Goal: Task Accomplishment & Management: Use online tool/utility

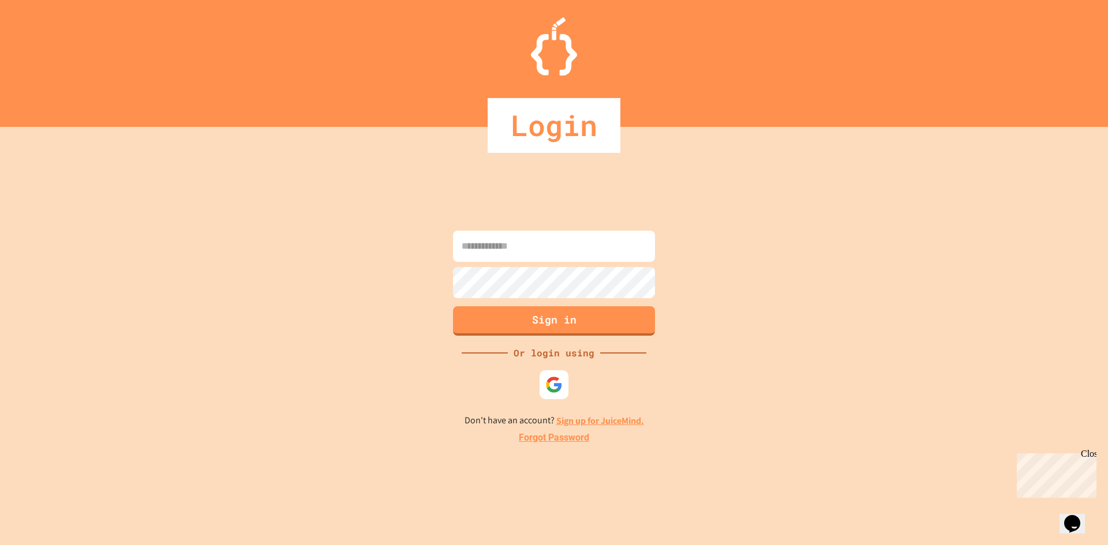
click at [531, 316] on button "Sign in" at bounding box center [554, 320] width 202 height 29
type input "**********"
click at [579, 317] on button "Sign in" at bounding box center [554, 320] width 206 height 30
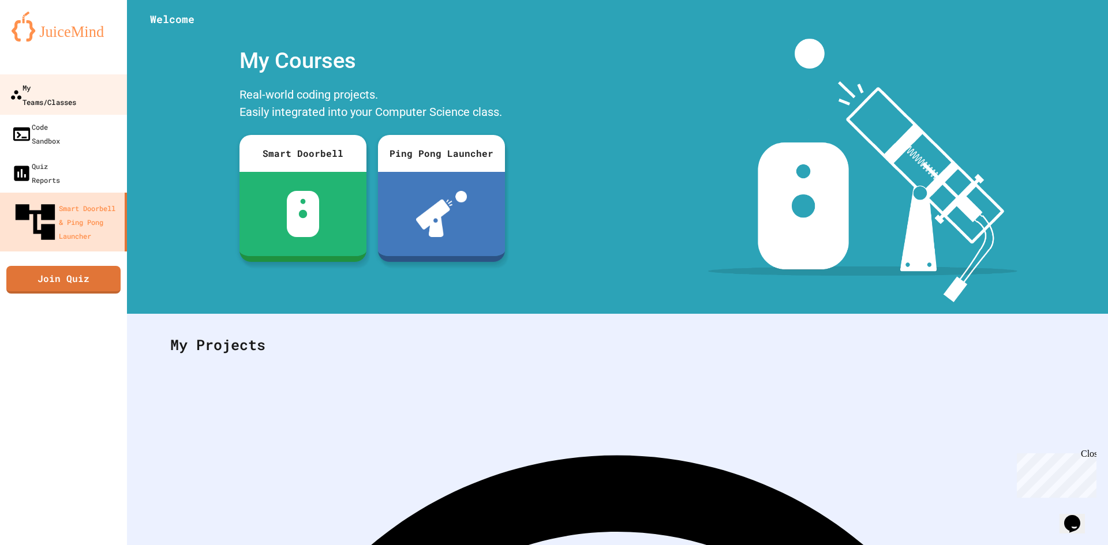
click at [38, 92] on div "My Teams/Classes" at bounding box center [43, 94] width 66 height 28
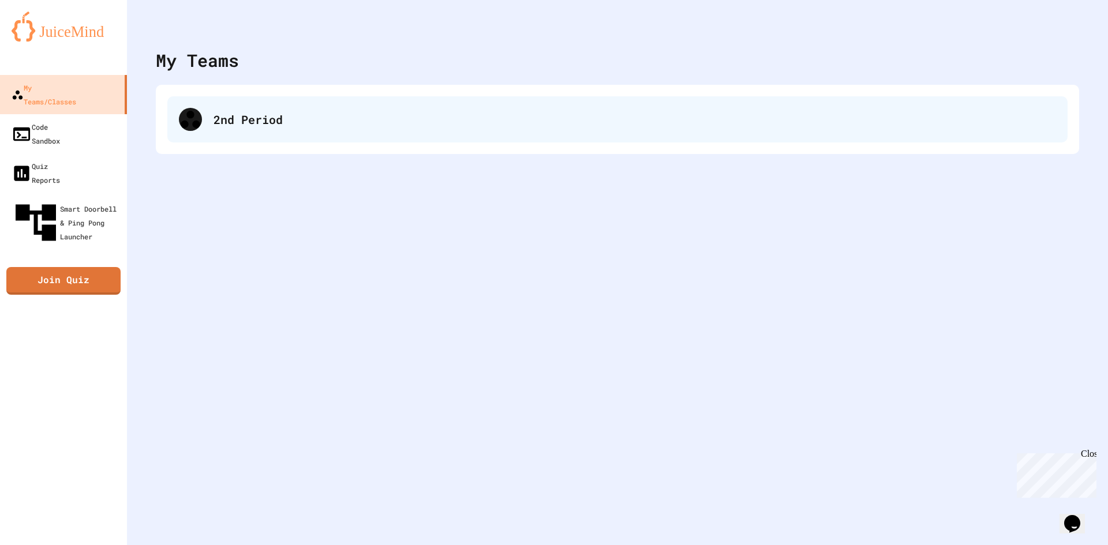
click at [281, 117] on div "2nd Period" at bounding box center [634, 119] width 842 height 17
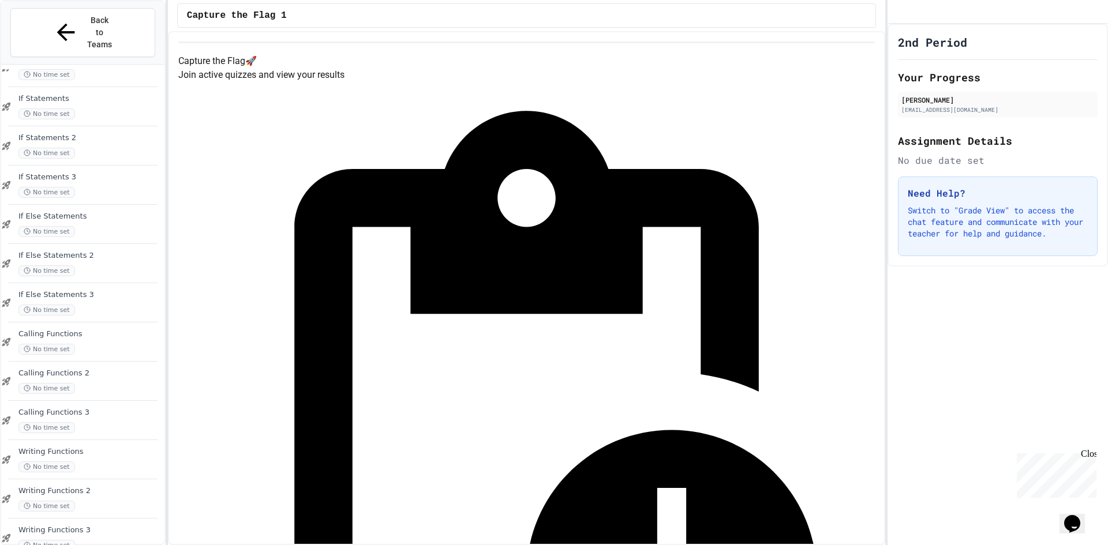
scroll to position [696, 0]
click at [95, 525] on div "Writing Functions 3 No time set" at bounding box center [90, 537] width 144 height 25
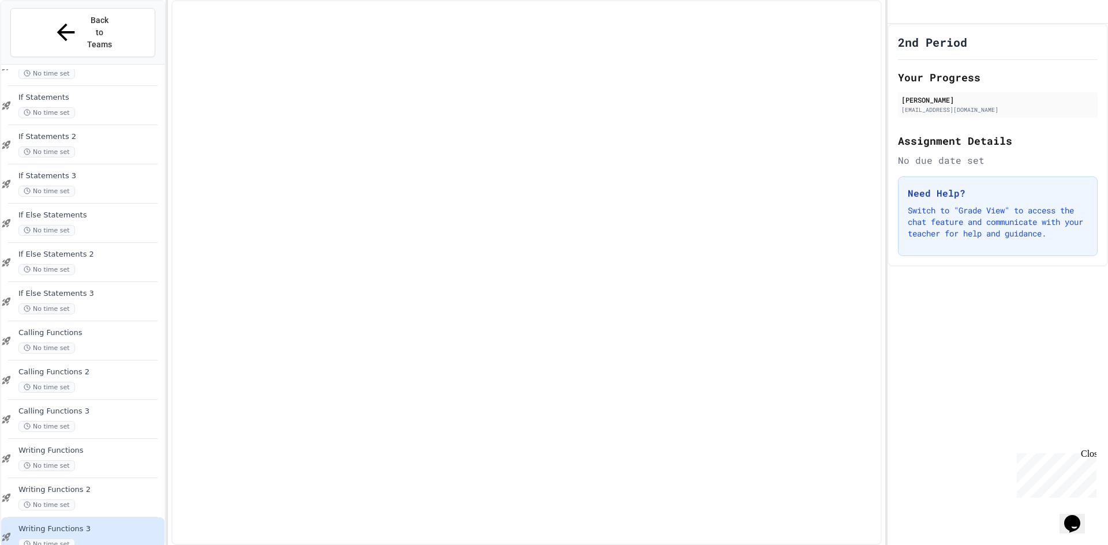
scroll to position [683, 0]
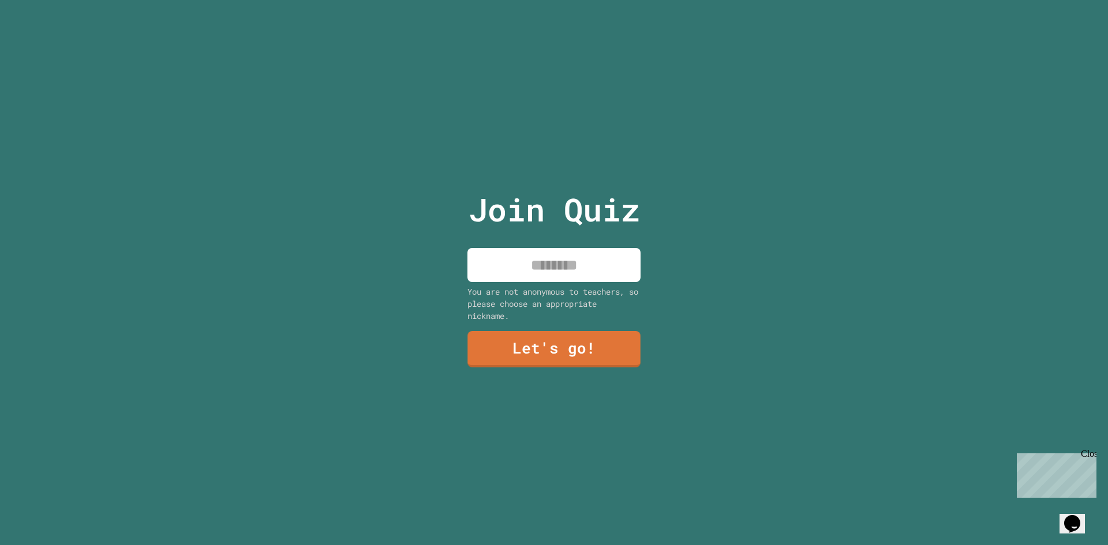
click at [555, 269] on input at bounding box center [553, 265] width 173 height 34
type input "*****"
click at [538, 343] on link "Let's go!" at bounding box center [554, 348] width 163 height 38
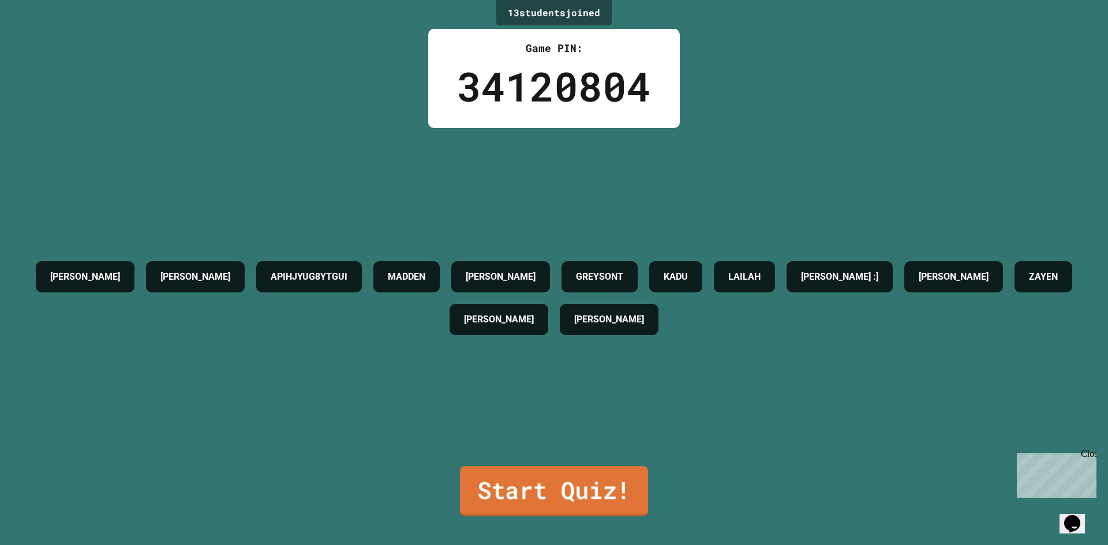
click at [552, 468] on link "Start Quiz!" at bounding box center [554, 491] width 188 height 50
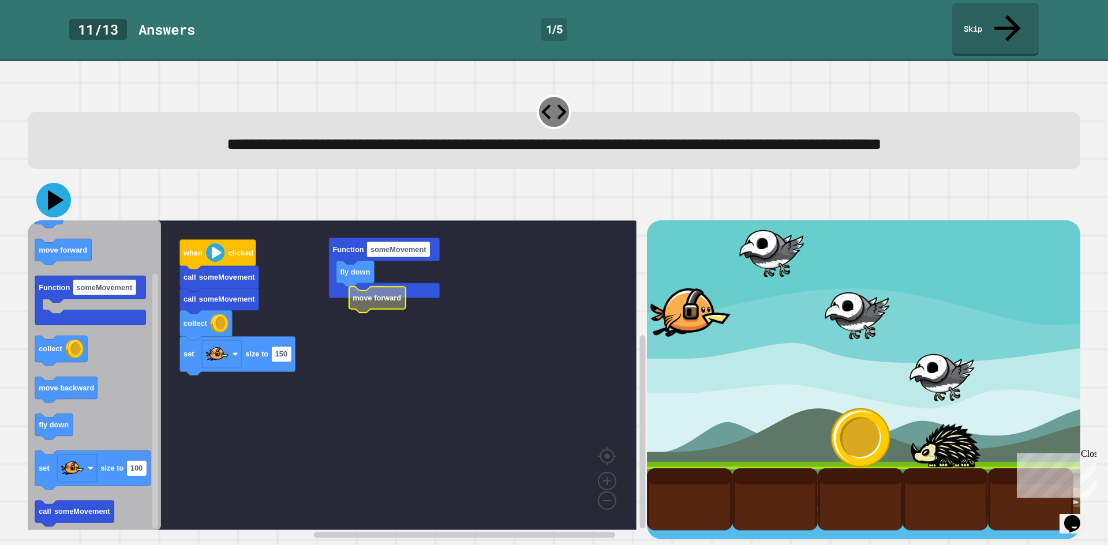
click at [58, 199] on icon at bounding box center [53, 200] width 35 height 35
click at [56, 195] on icon at bounding box center [53, 200] width 31 height 31
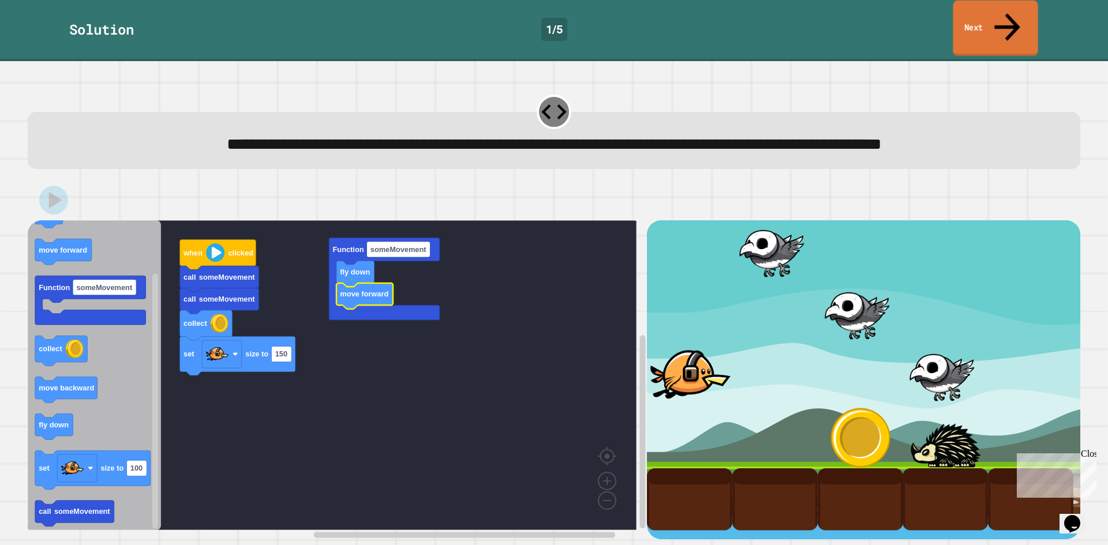
click at [986, 10] on link "Next" at bounding box center [995, 29] width 85 height 56
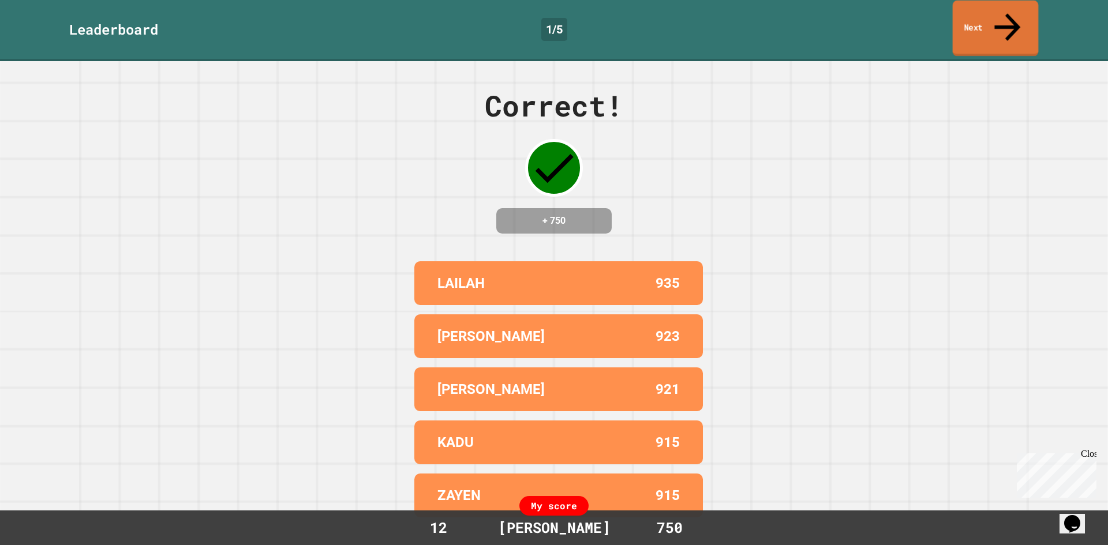
click at [991, 15] on link "Next" at bounding box center [996, 29] width 86 height 56
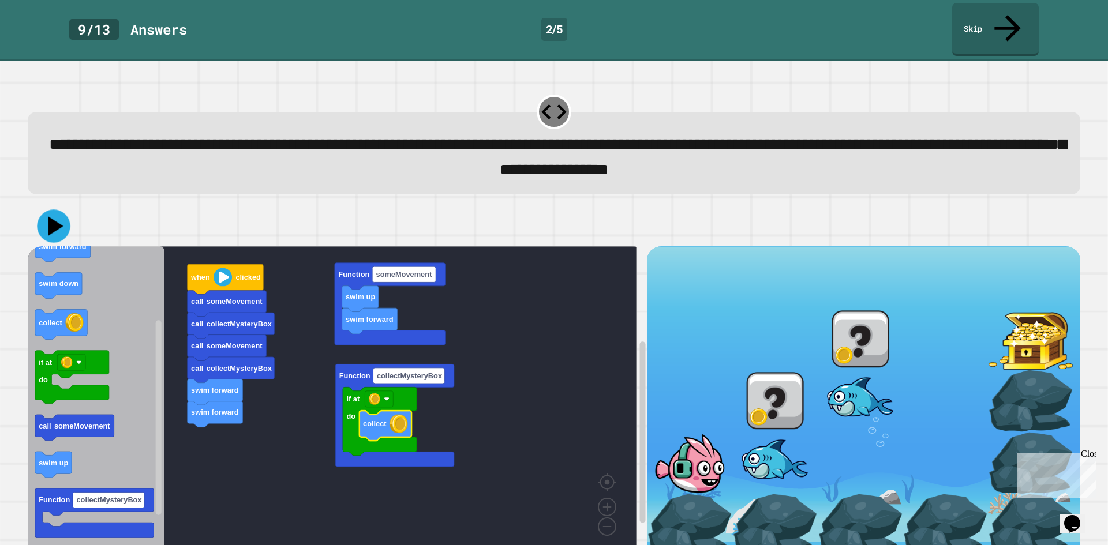
click at [43, 209] on icon at bounding box center [53, 225] width 33 height 33
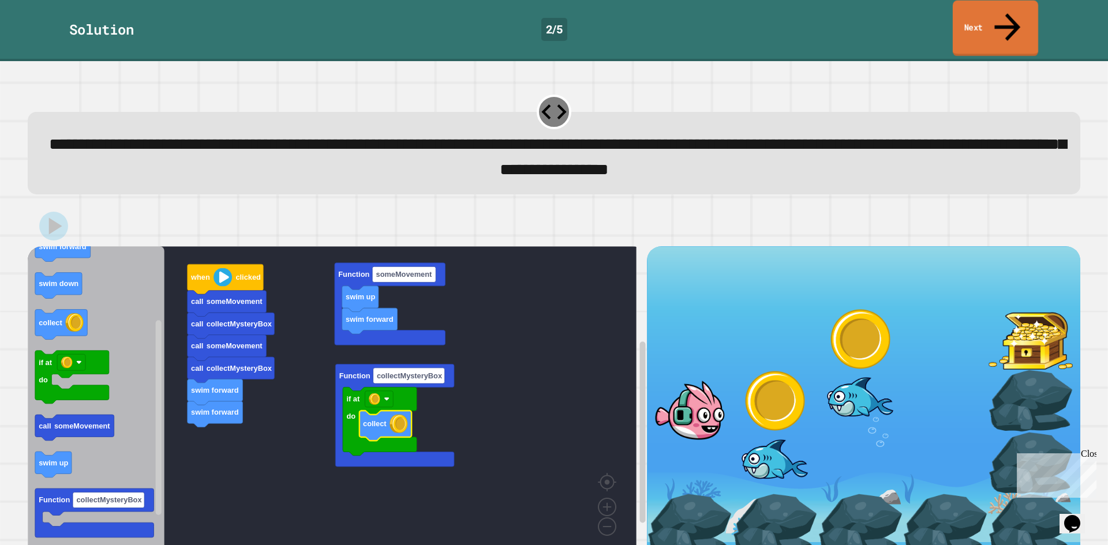
click at [1001, 23] on link "Next" at bounding box center [995, 29] width 85 height 56
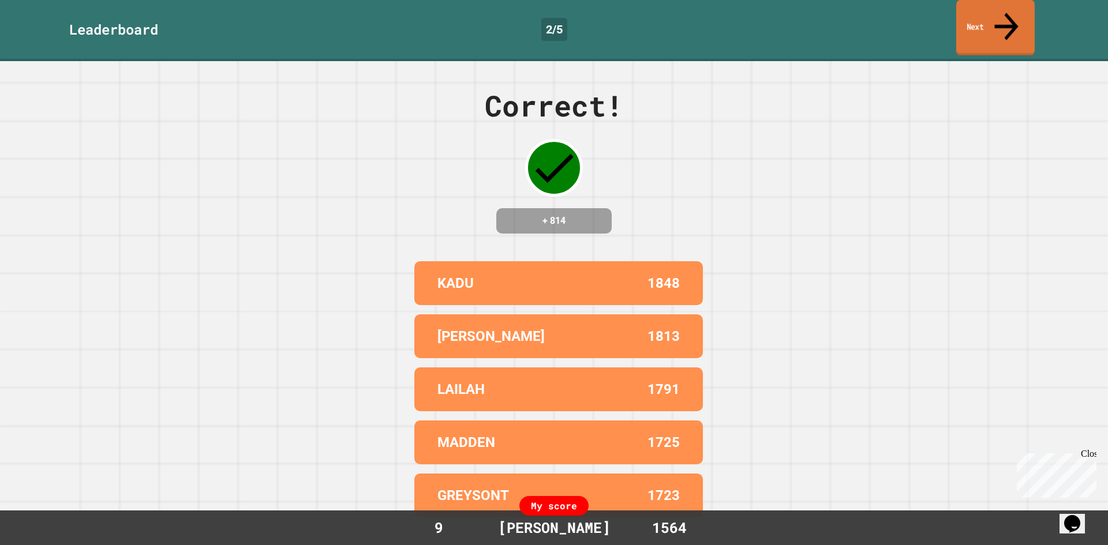
click at [1001, 23] on link "Next" at bounding box center [995, 28] width 78 height 56
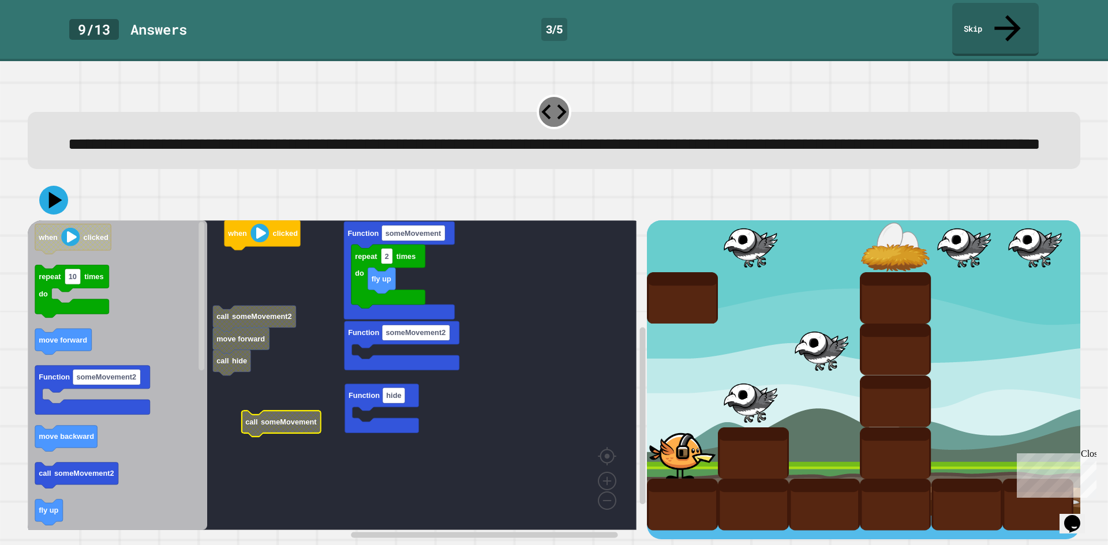
click at [301, 404] on rect "Blockly Workspace" at bounding box center [332, 375] width 609 height 310
click at [263, 379] on rect "Blockly Workspace" at bounding box center [332, 375] width 609 height 310
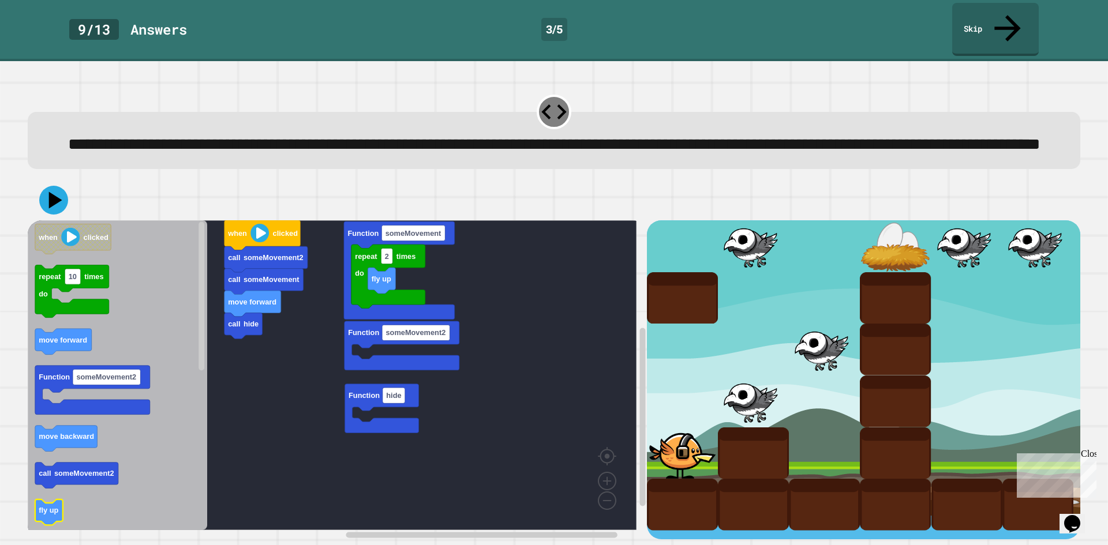
click at [46, 526] on icon "Blockly Workspace" at bounding box center [49, 513] width 28 height 26
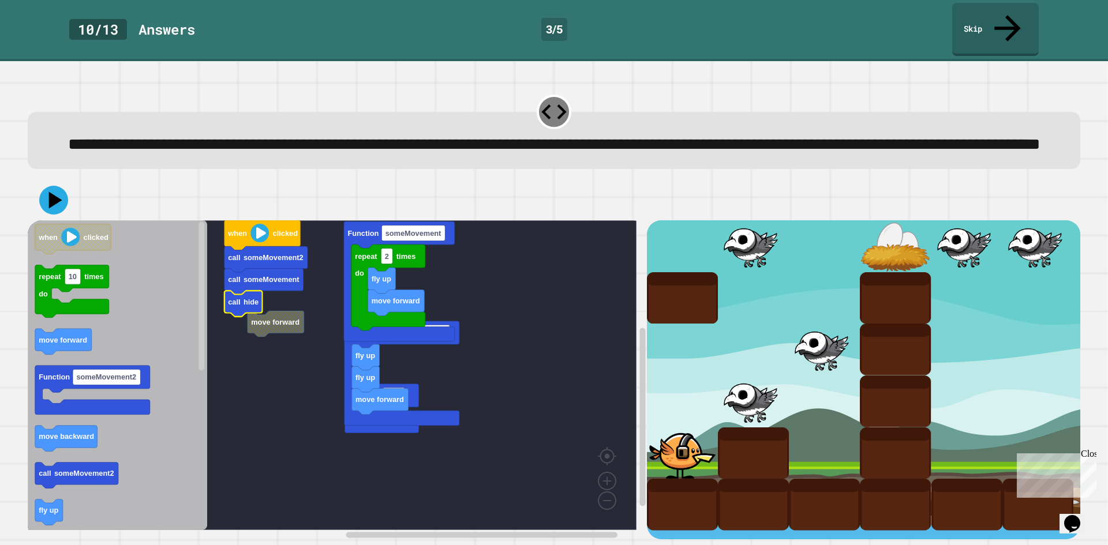
click at [409, 441] on rect "Blockly Workspace" at bounding box center [332, 375] width 609 height 310
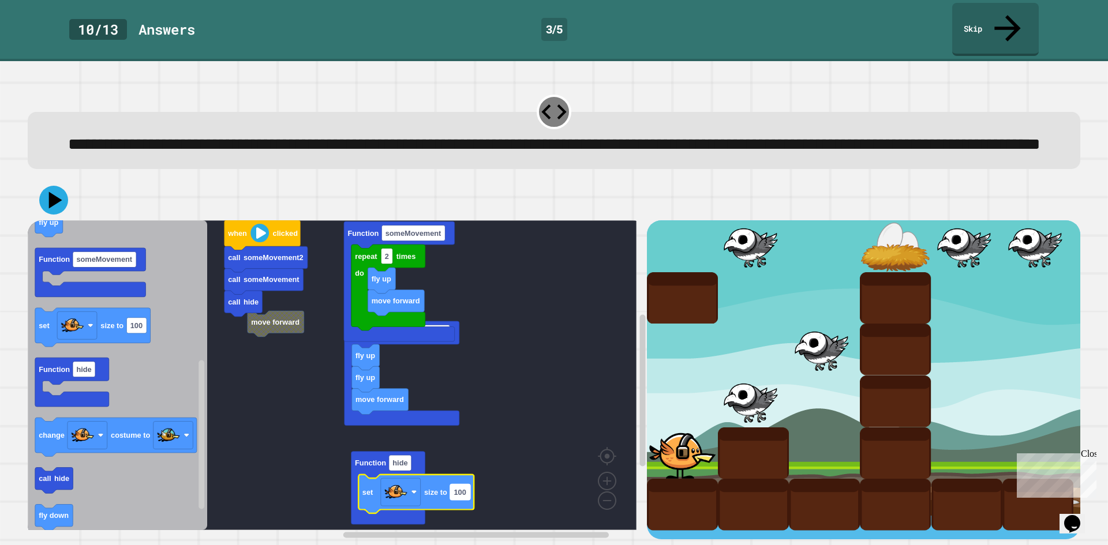
click at [462, 496] on text "100" at bounding box center [460, 492] width 12 height 9
type input "**"
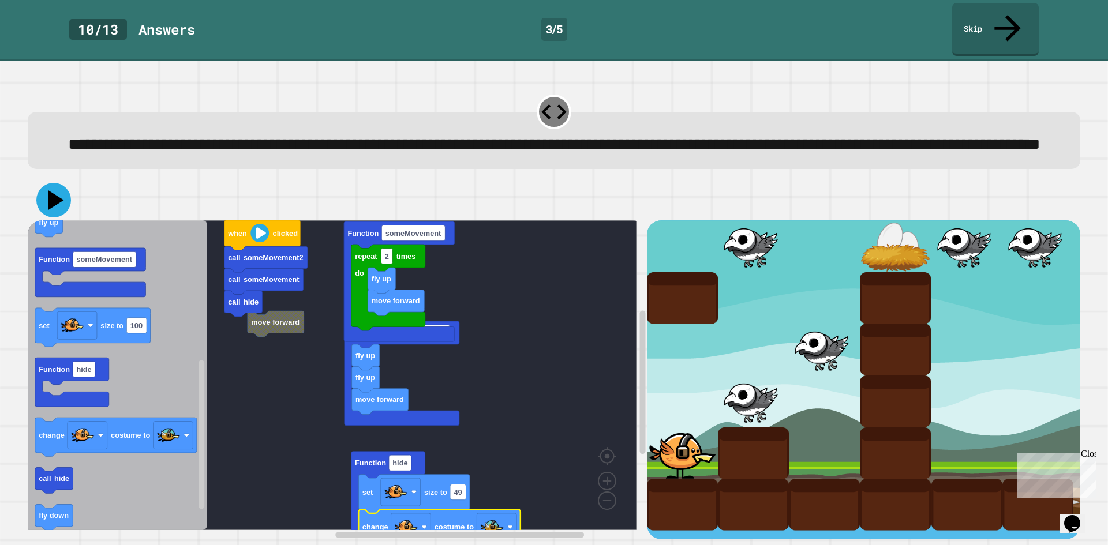
click at [59, 207] on icon at bounding box center [53, 200] width 35 height 35
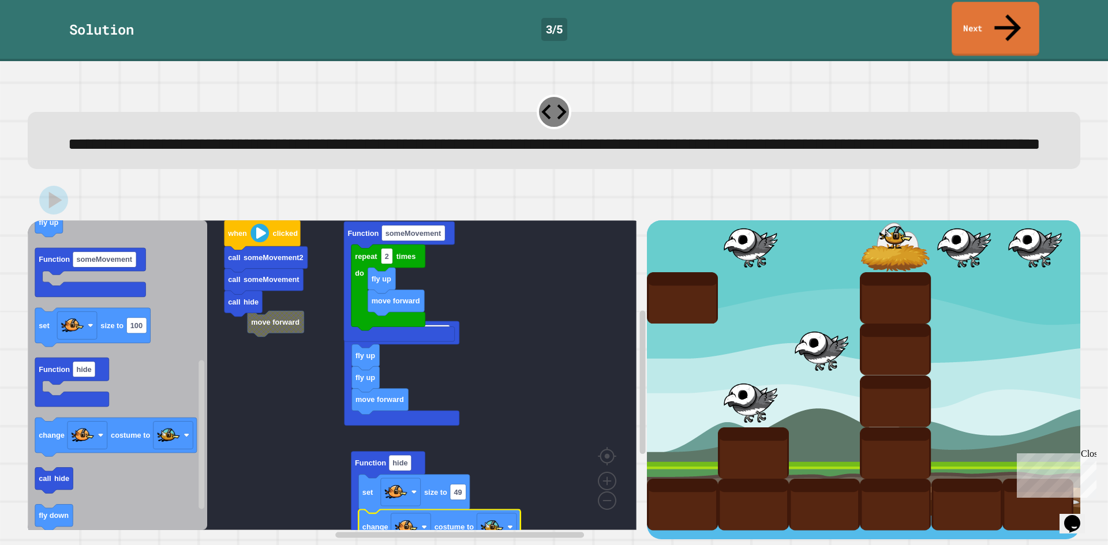
click at [983, 23] on link "Next" at bounding box center [996, 29] width 88 height 54
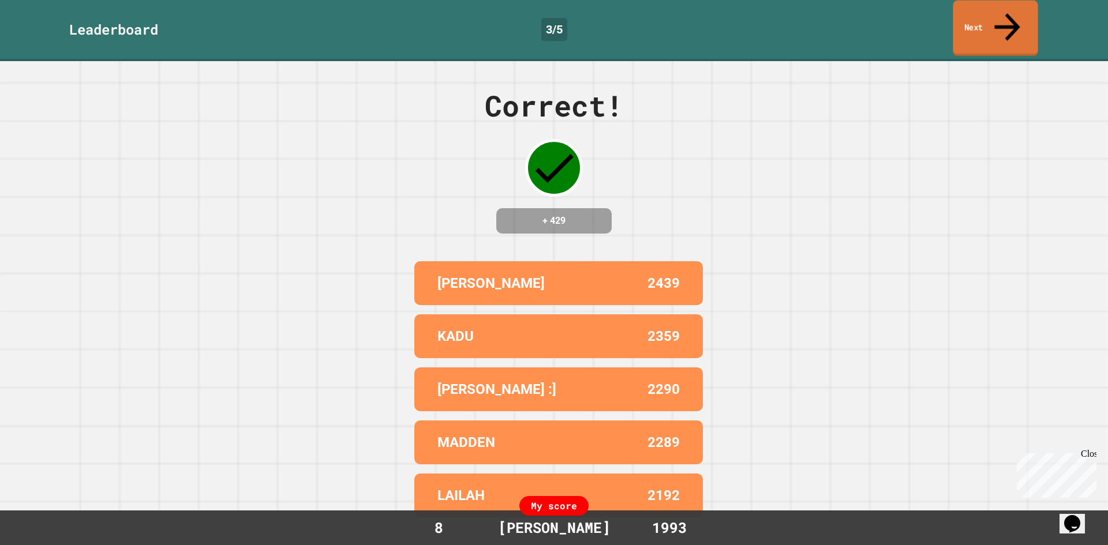
click at [982, 23] on link "Next" at bounding box center [995, 29] width 85 height 56
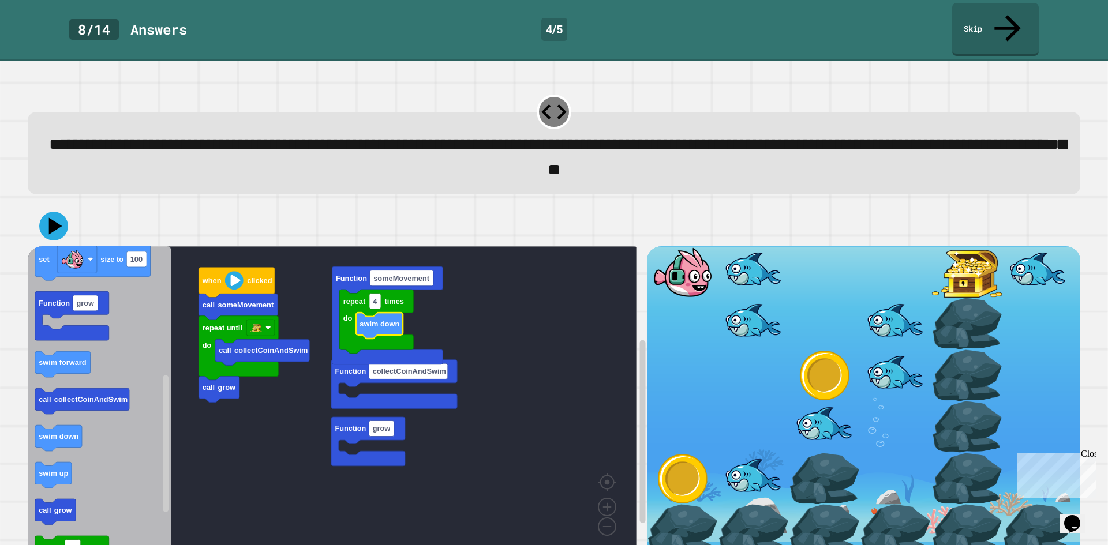
click at [373, 368] on rect "Blockly Workspace" at bounding box center [332, 401] width 609 height 310
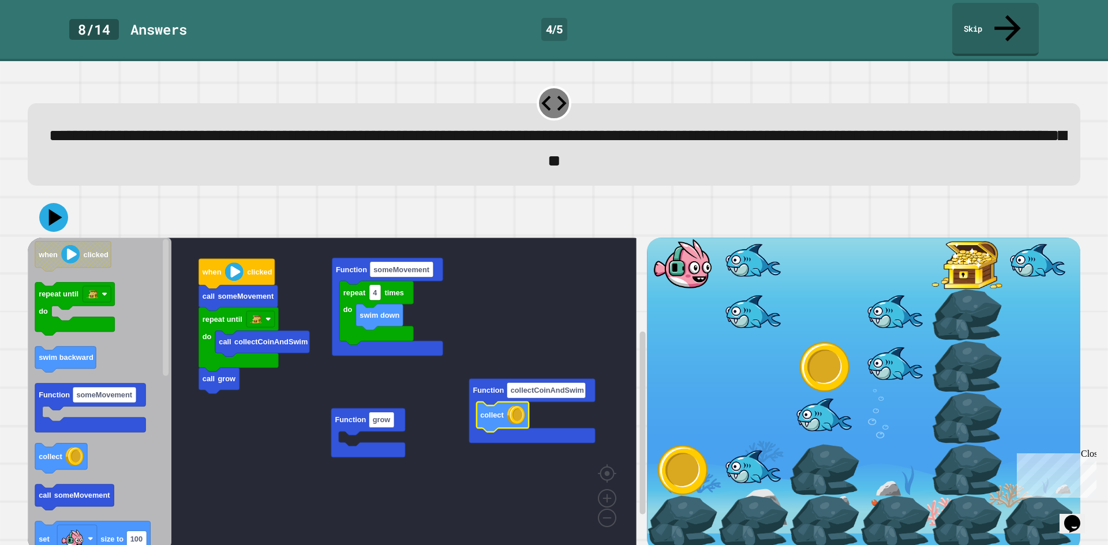
scroll to position [10, 0]
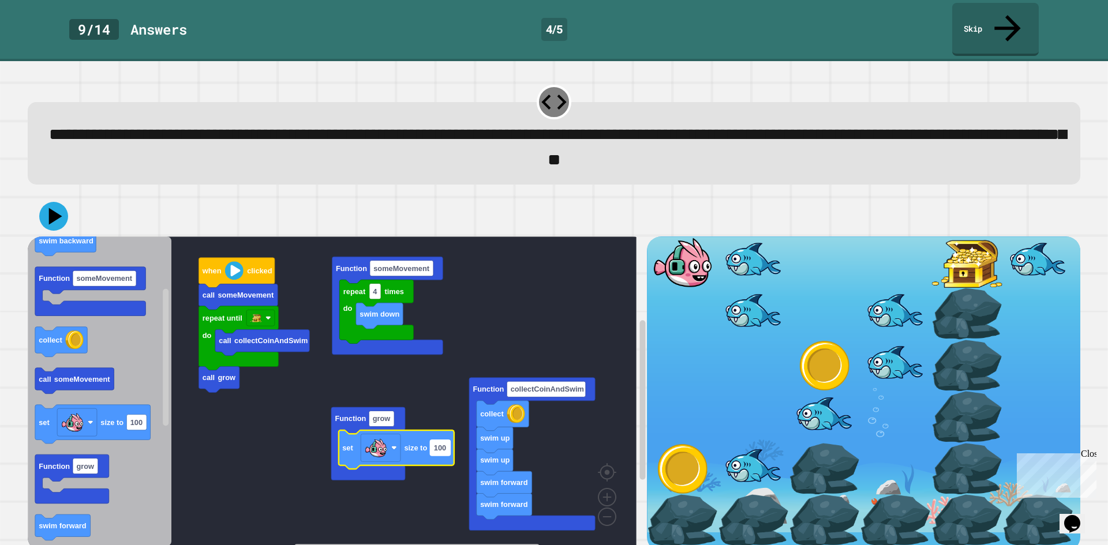
click at [441, 443] on text "100" at bounding box center [440, 447] width 12 height 9
type input "***"
click at [56, 206] on icon at bounding box center [56, 216] width 16 height 20
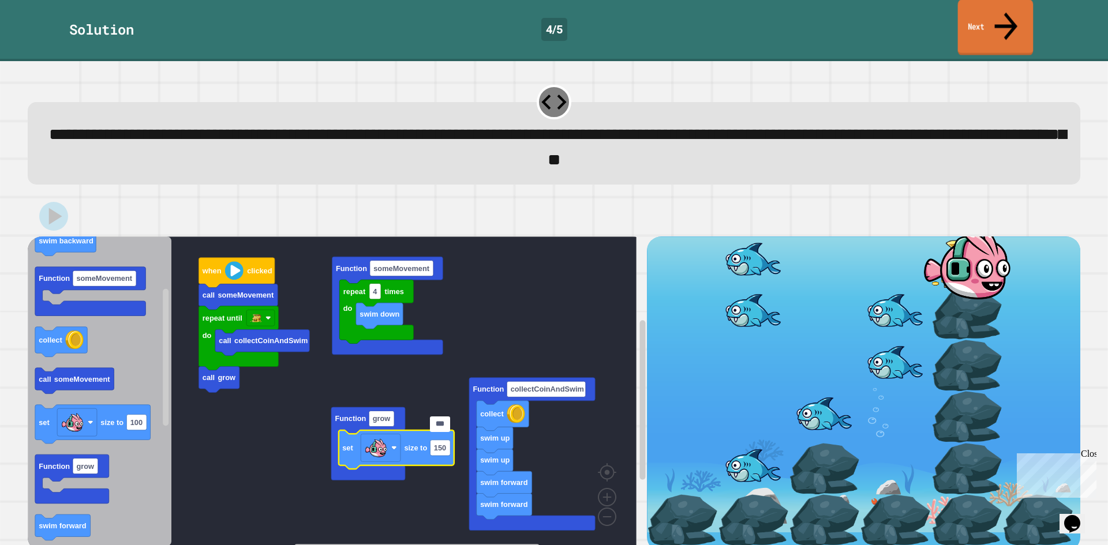
click at [1025, 21] on link "Next" at bounding box center [996, 27] width 76 height 56
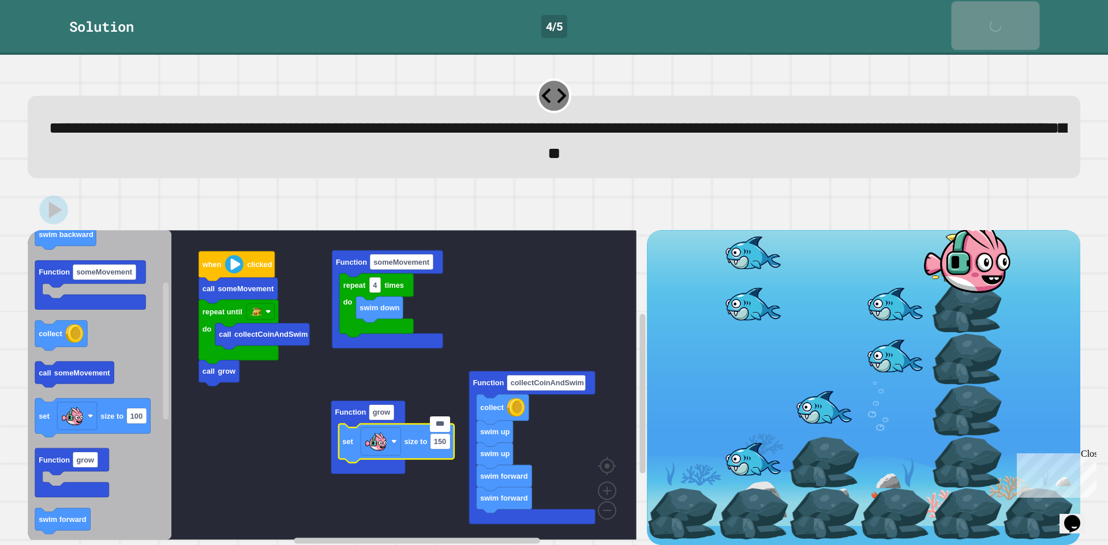
scroll to position [9, 0]
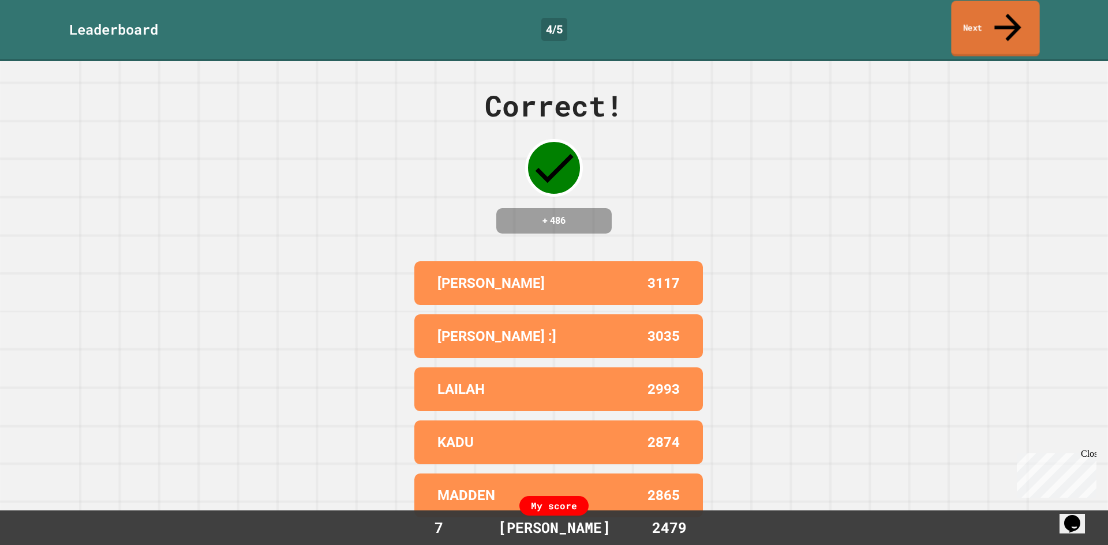
click at [1007, 0] on html "We are updating our servers at 9:30PM EST [DATE]. [PERSON_NAME] should continue…" at bounding box center [554, 272] width 1108 height 545
click at [1001, 2] on div "Leaderboard 4 / 5 Next" at bounding box center [554, 30] width 1108 height 61
click at [1005, 12] on icon at bounding box center [1006, 26] width 36 height 41
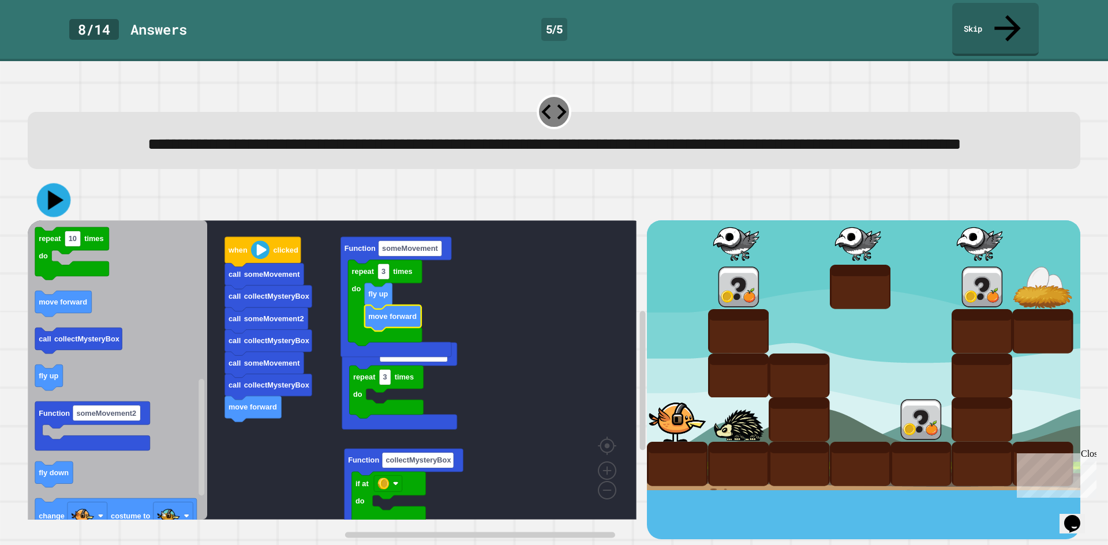
click at [60, 200] on icon at bounding box center [54, 200] width 34 height 34
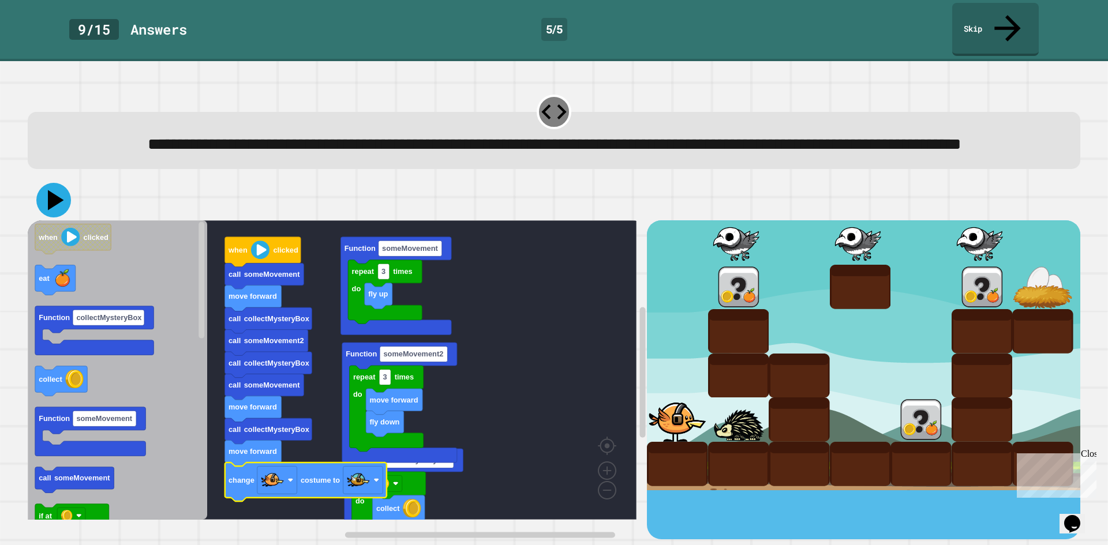
click at [61, 206] on icon at bounding box center [53, 200] width 35 height 35
click at [57, 204] on icon at bounding box center [56, 200] width 16 height 20
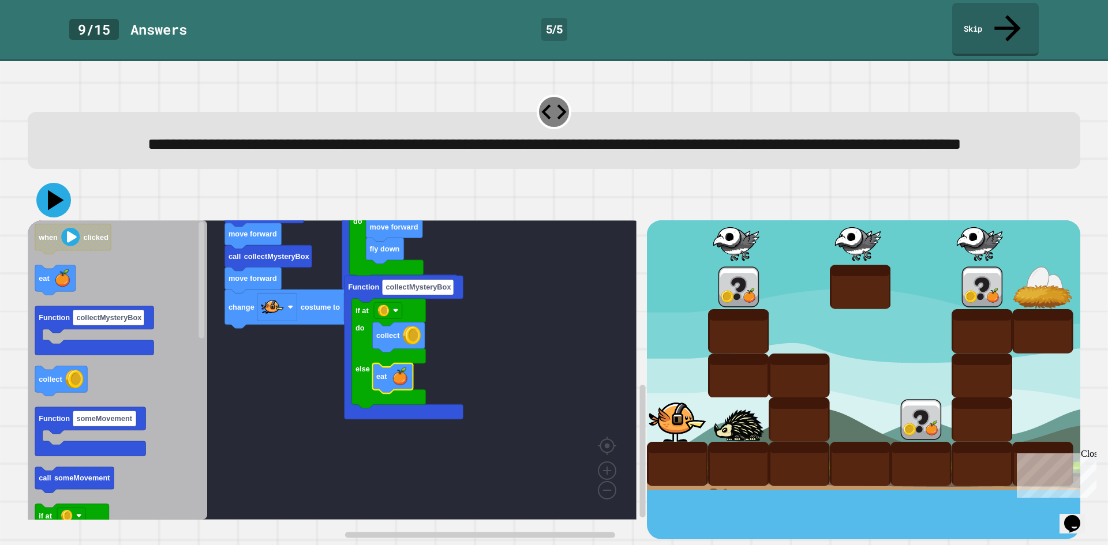
click at [47, 208] on icon at bounding box center [53, 200] width 35 height 35
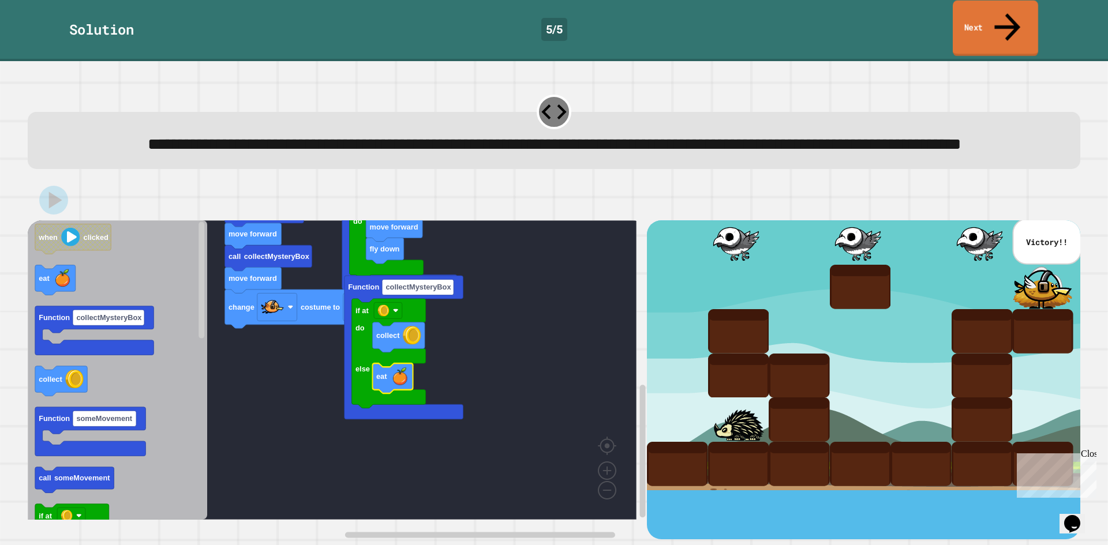
click at [984, 20] on link "Next" at bounding box center [995, 29] width 85 height 56
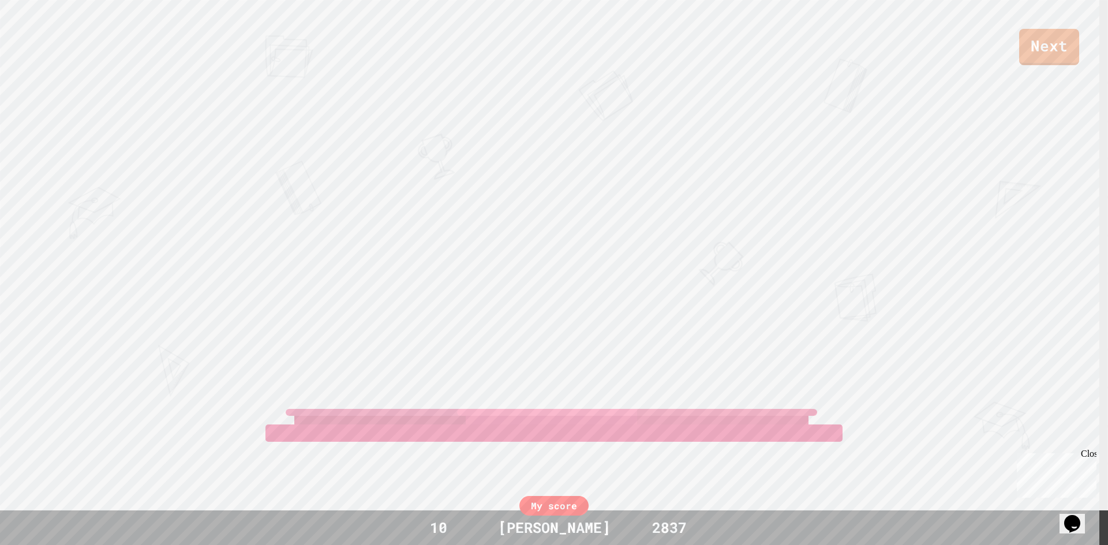
click at [1024, 39] on link "Next" at bounding box center [1049, 47] width 60 height 36
